Goal: Task Accomplishment & Management: Use online tool/utility

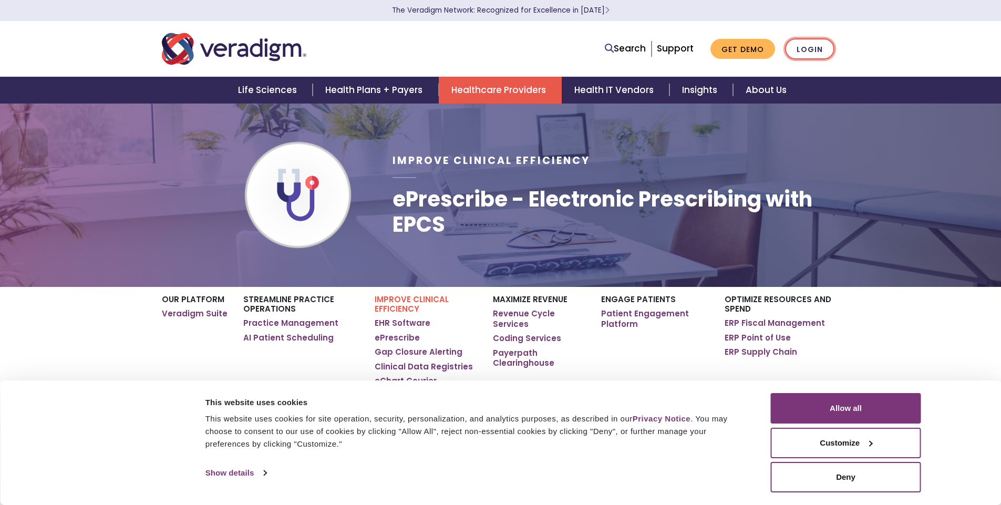
click at [810, 48] on link "Login" at bounding box center [809, 49] width 49 height 22
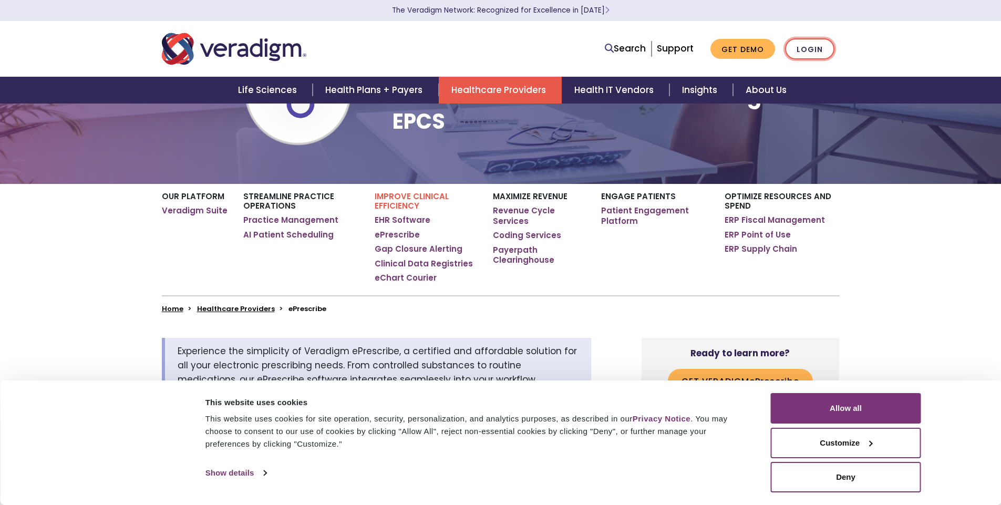
scroll to position [103, 0]
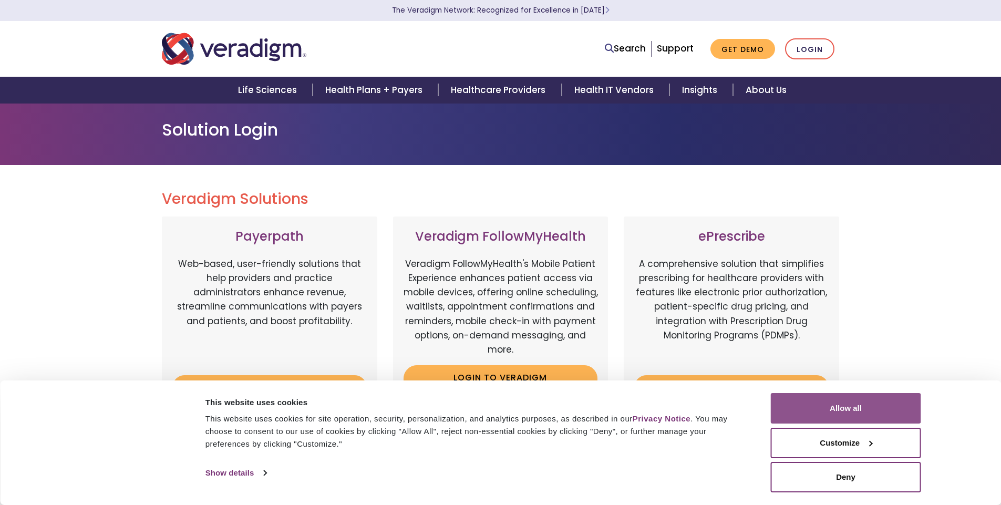
click at [841, 403] on button "Allow all" at bounding box center [846, 408] width 150 height 30
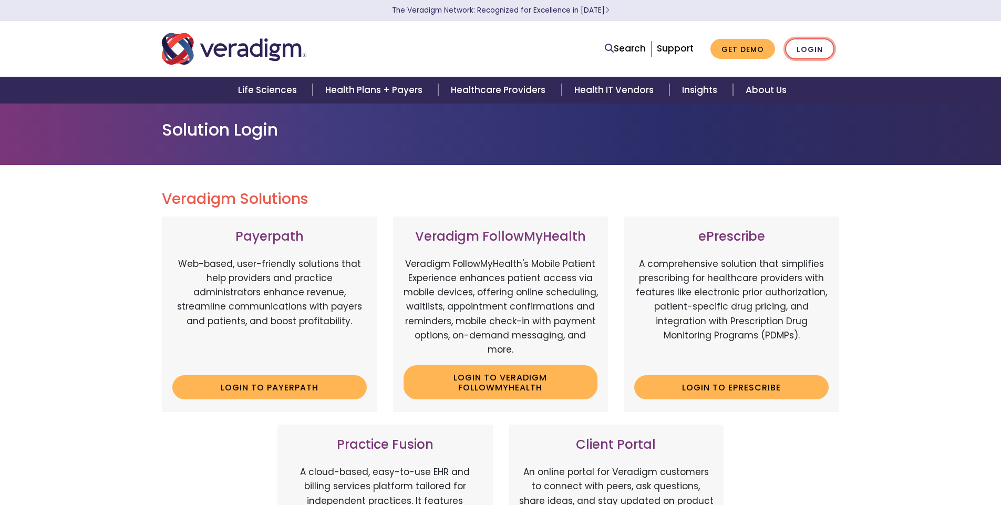
click at [803, 50] on link "Login" at bounding box center [809, 49] width 49 height 22
click at [810, 51] on link "Login" at bounding box center [809, 49] width 49 height 22
click at [731, 385] on link "Login to ePrescribe" at bounding box center [731, 387] width 194 height 24
